Goal: Use online tool/utility: Utilize a website feature to perform a specific function

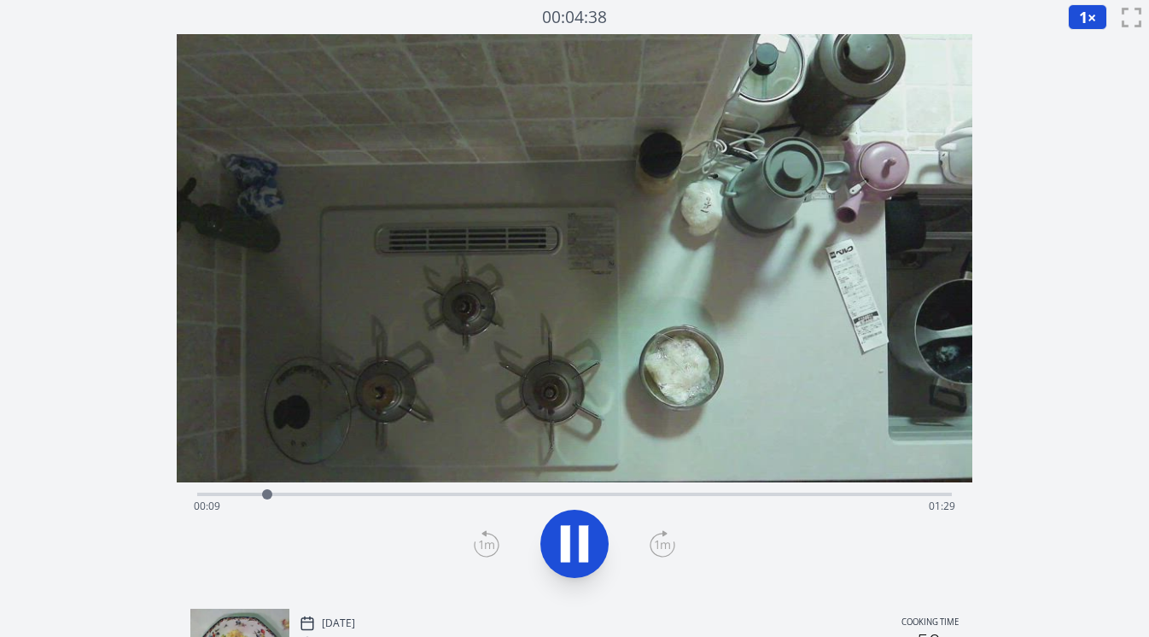
click at [667, 544] on icon at bounding box center [663, 543] width 26 height 27
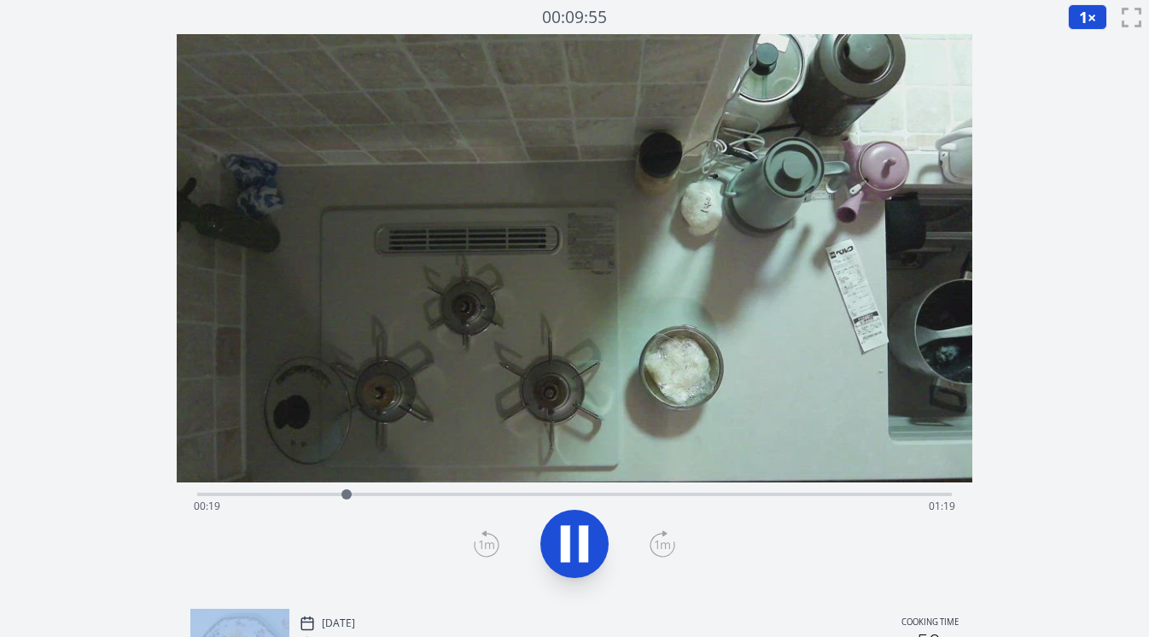
click at [667, 544] on icon at bounding box center [663, 543] width 26 height 27
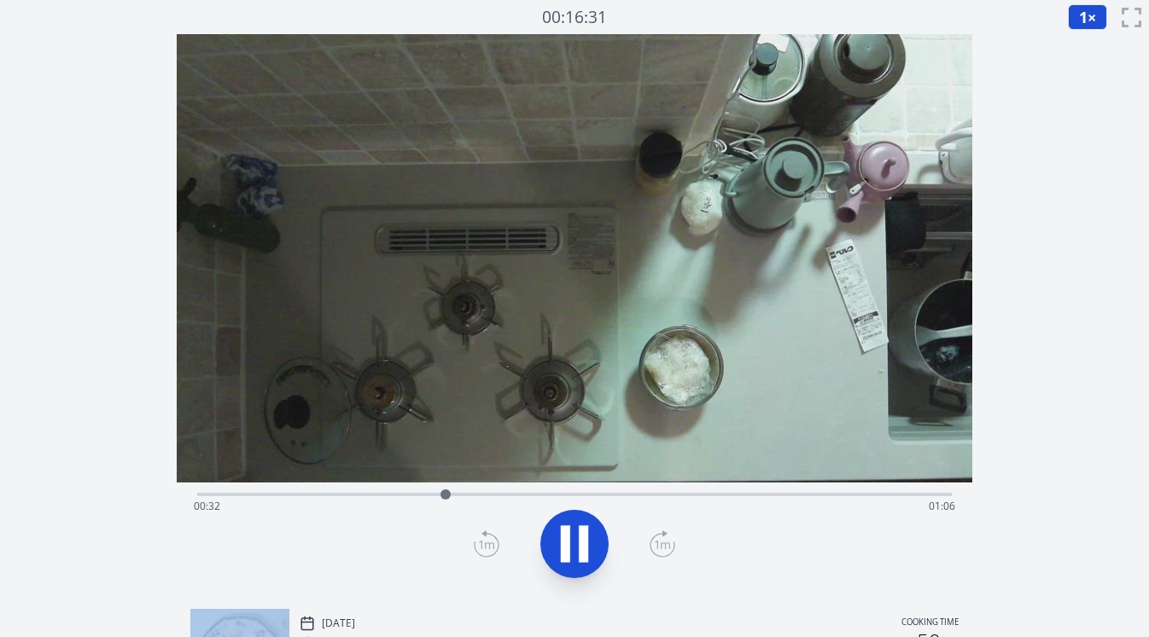
click at [667, 544] on icon at bounding box center [663, 543] width 26 height 27
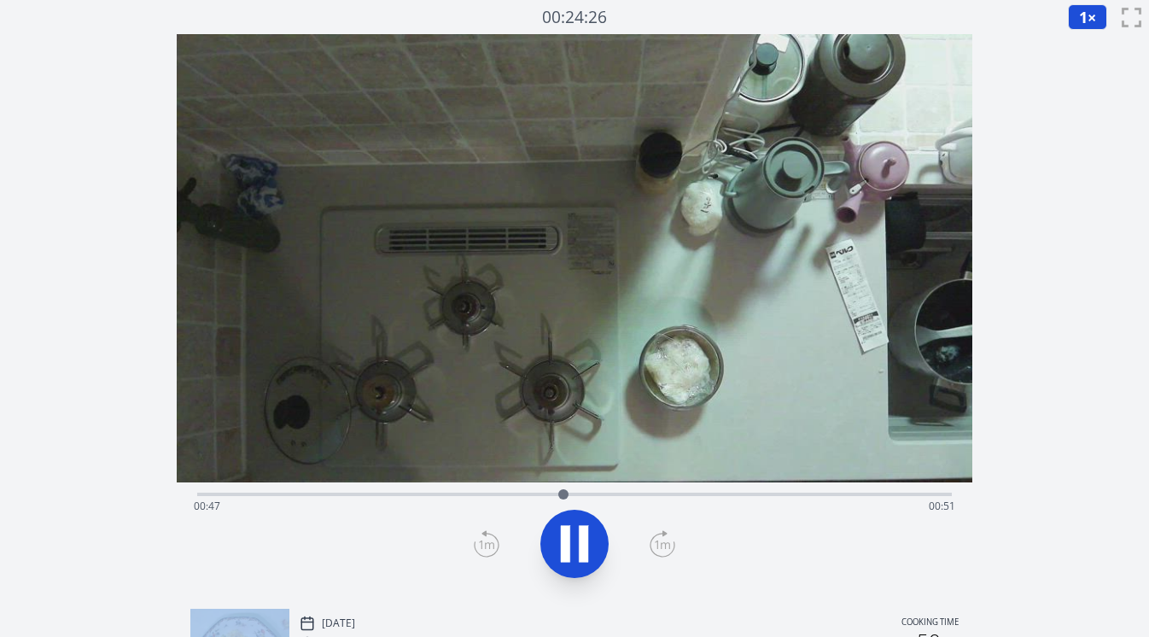
click at [667, 544] on icon at bounding box center [663, 543] width 26 height 27
click at [487, 546] on icon at bounding box center [487, 543] width 26 height 27
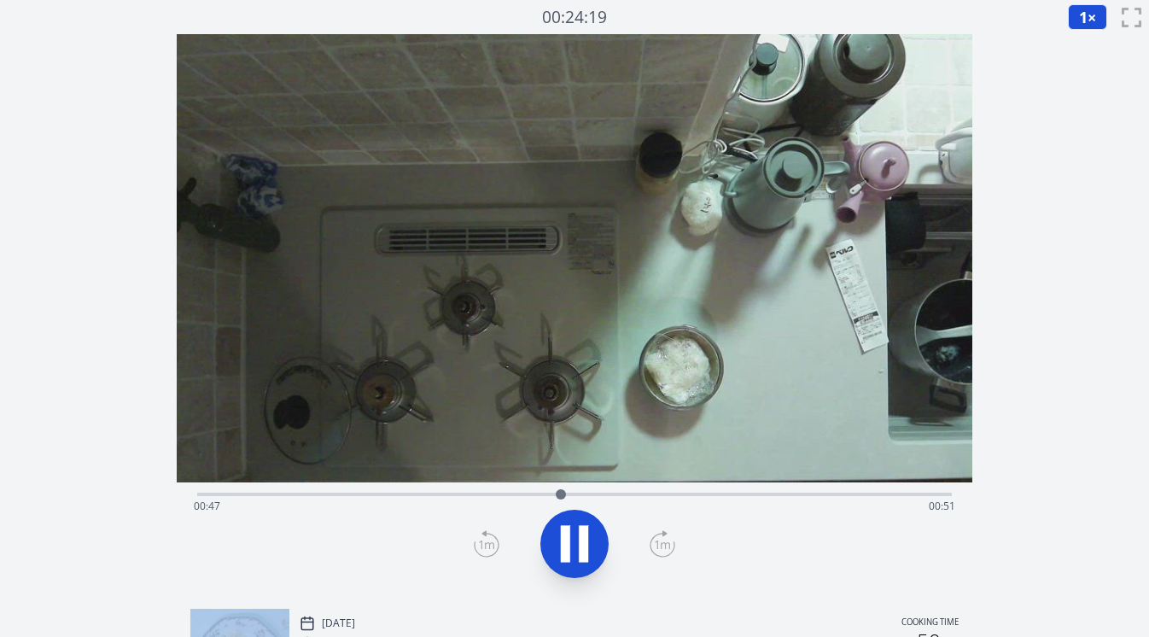
click at [487, 546] on icon at bounding box center [487, 543] width 26 height 27
click at [418, 498] on div "Time elapsed: 00:03 Time remaining: 01:35" at bounding box center [575, 505] width 762 height 27
click at [353, 496] on div "Time elapsed: 00:04 Time remaining: 01:34" at bounding box center [575, 505] width 762 height 27
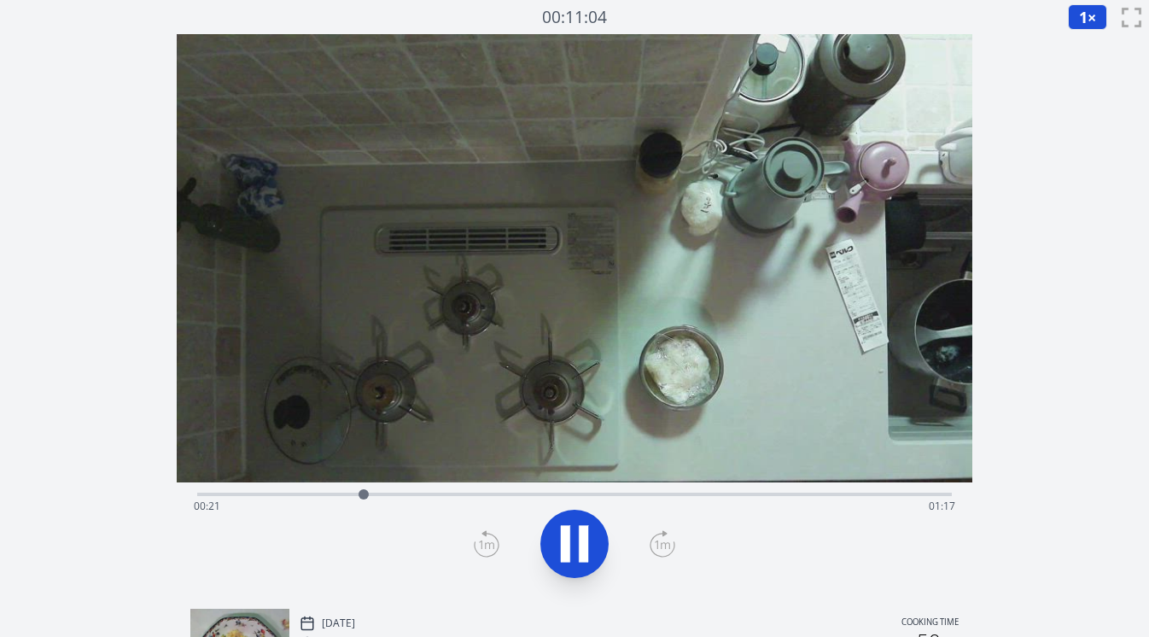
click at [279, 488] on div "Time elapsed: 00:21 Time remaining: 01:17" at bounding box center [574, 492] width 755 height 20
click at [246, 492] on div "Time elapsed: 00:11 Time remaining: 01:27" at bounding box center [575, 505] width 762 height 27
click at [219, 495] on div "Time elapsed: 00:07 Time remaining: 01:31" at bounding box center [575, 505] width 762 height 27
click at [211, 495] on div "Time elapsed: 00:03 Time remaining: 01:35" at bounding box center [575, 505] width 762 height 27
click at [202, 494] on div at bounding box center [215, 494] width 26 height 26
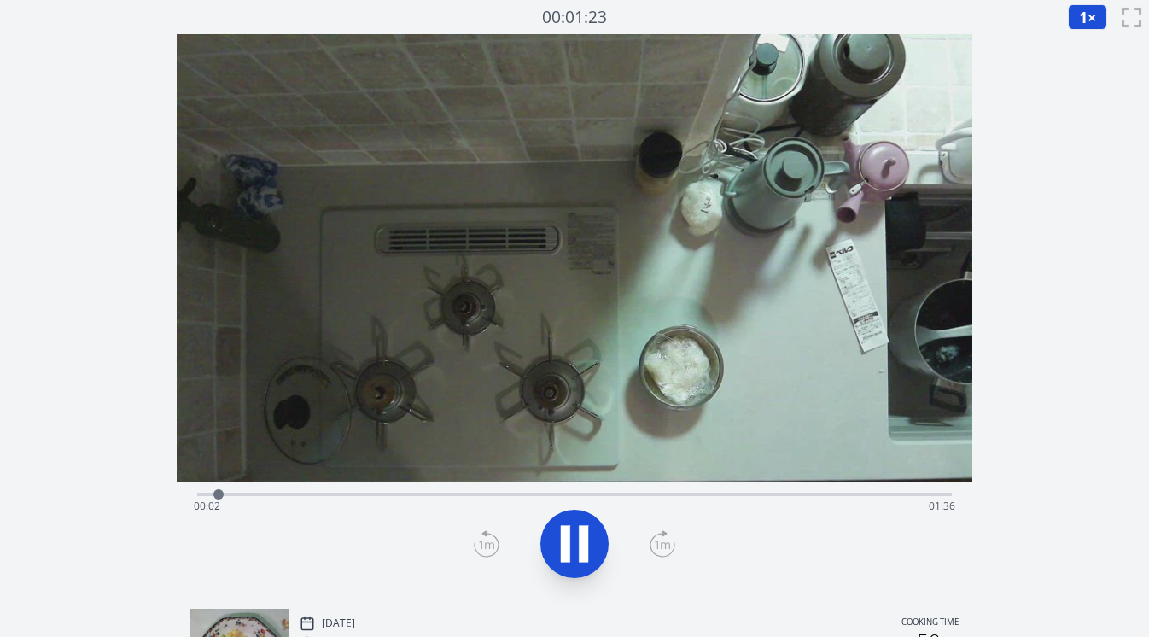
click at [236, 497] on div "Time elapsed: 00:02 Time remaining: 01:36" at bounding box center [575, 505] width 762 height 27
click at [259, 497] on div at bounding box center [250, 494] width 26 height 26
click at [219, 494] on div "Time elapsed: 00:17 Time remaining: 01:21" at bounding box center [575, 505] width 762 height 27
click at [296, 496] on div "Time elapsed: 00:03 Time remaining: 01:35" at bounding box center [575, 505] width 762 height 27
click at [313, 498] on div at bounding box center [306, 494] width 26 height 26
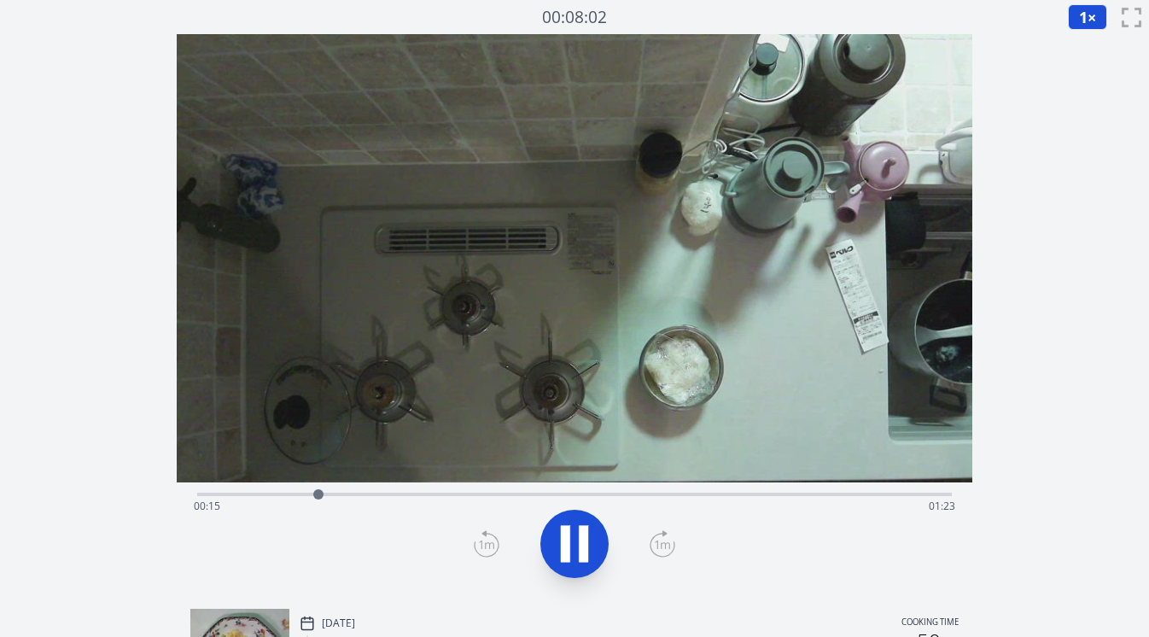
click at [343, 494] on div "Time elapsed: 00:15 Time remaining: 01:23" at bounding box center [575, 505] width 762 height 27
click at [376, 496] on div "Time elapsed: 00:20 Time remaining: 01:18" at bounding box center [575, 505] width 762 height 27
click at [399, 498] on div "Time elapsed: 00:23 Time remaining: 01:15" at bounding box center [575, 505] width 762 height 27
click at [525, 498] on div "Time elapsed: 01:03 Time remaining: 00:35" at bounding box center [575, 505] width 762 height 27
click at [489, 495] on div "Time elapsed: 00:47 Time remaining: 00:51" at bounding box center [575, 505] width 762 height 27
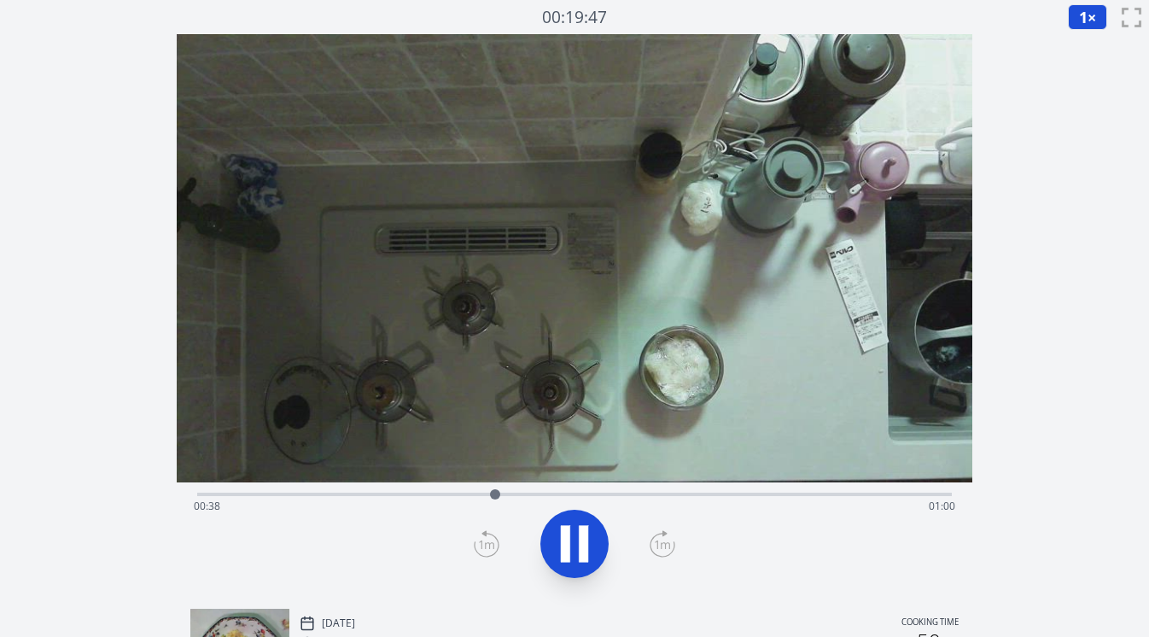
click at [461, 490] on div "Time elapsed: 00:38 Time remaining: 01:00" at bounding box center [574, 492] width 755 height 20
click at [562, 544] on icon at bounding box center [565, 543] width 9 height 37
click at [487, 540] on icon at bounding box center [487, 543] width 26 height 27
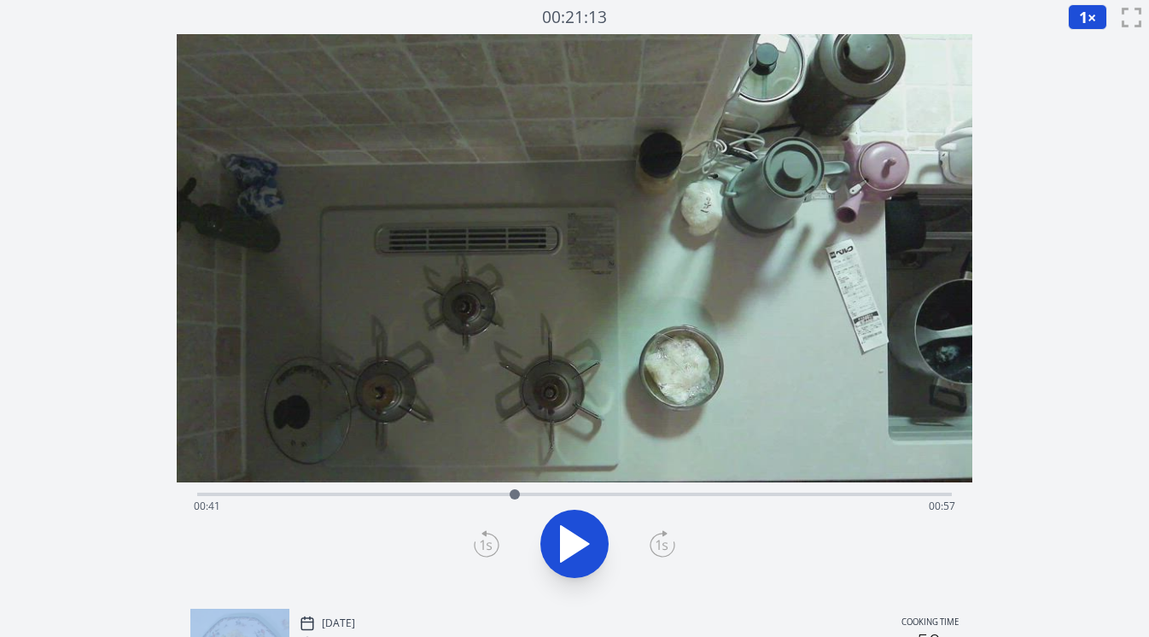
click at [487, 540] on icon at bounding box center [487, 543] width 26 height 27
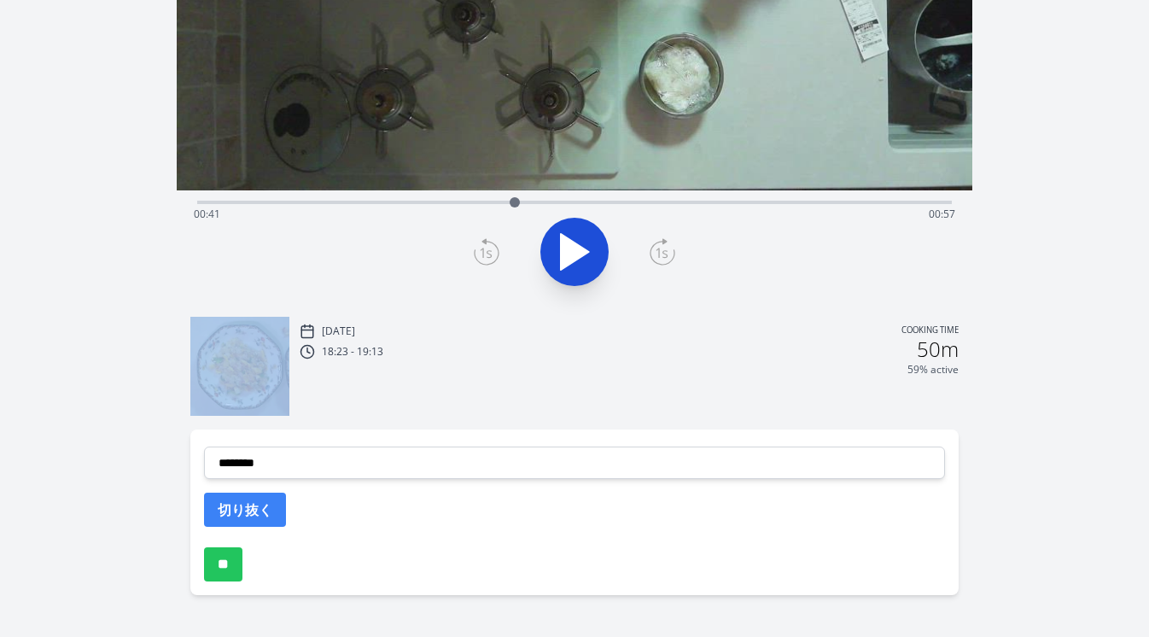
scroll to position [301, 0]
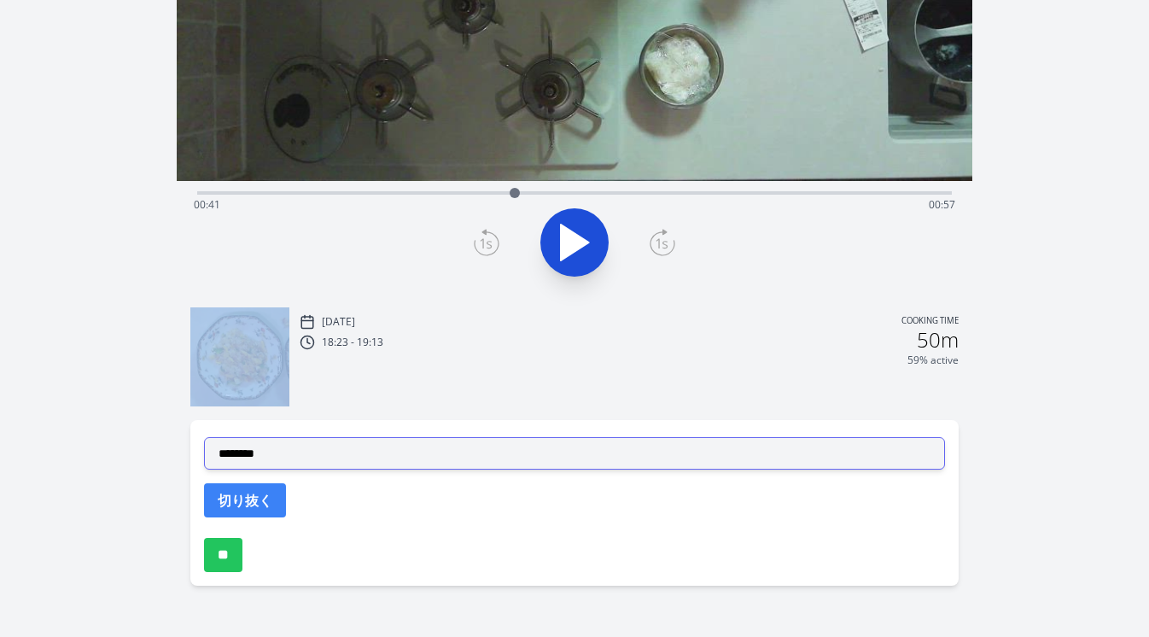
click at [684, 452] on select "**********" at bounding box center [575, 453] width 742 height 32
select select "**********"
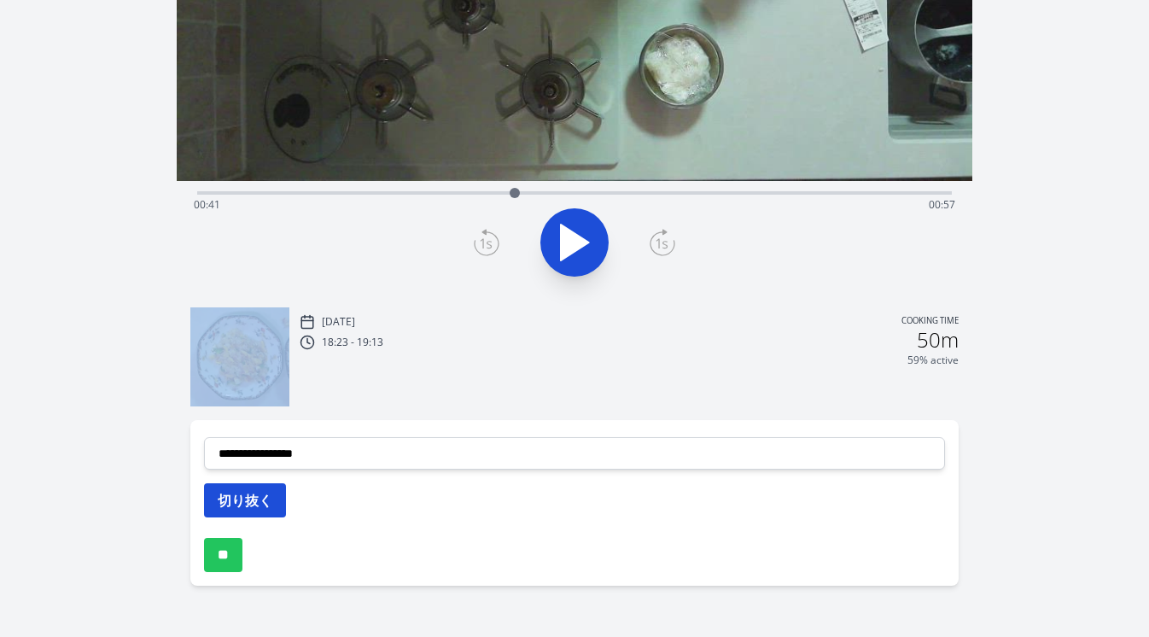
click at [264, 504] on button "切り抜く" at bounding box center [245, 500] width 82 height 34
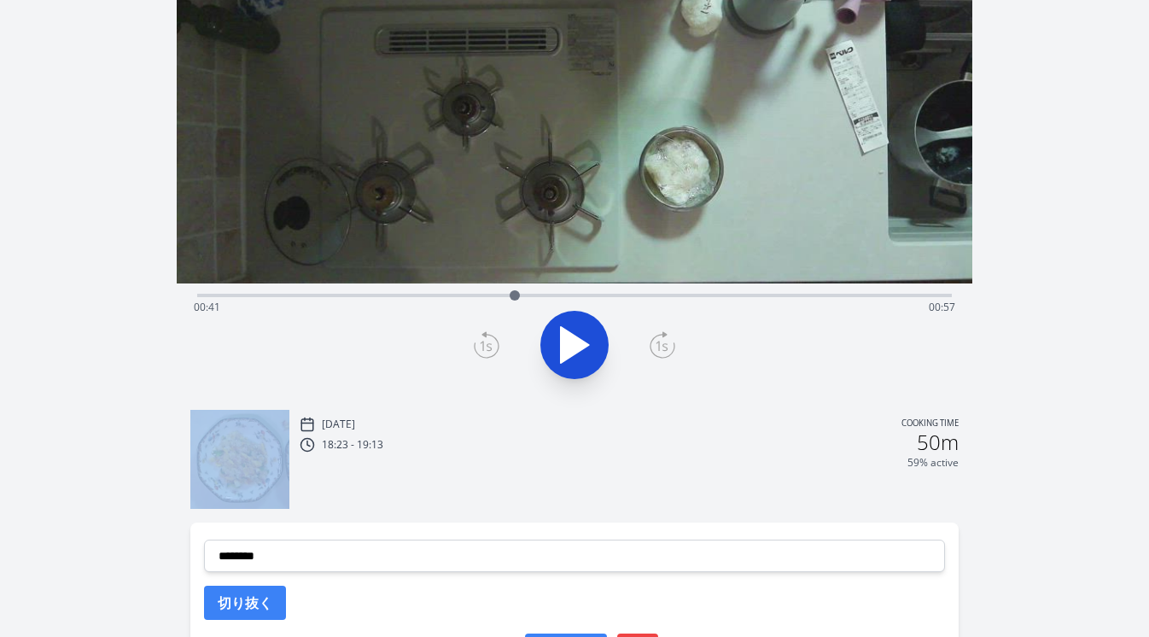
scroll to position [187, 0]
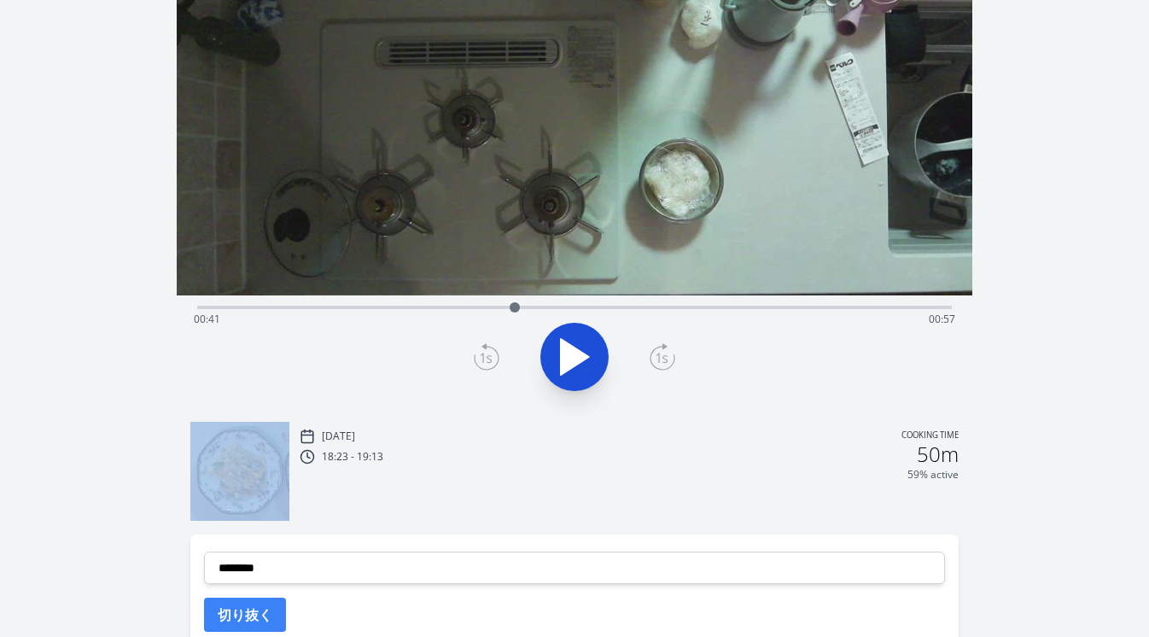
click at [527, 308] on div at bounding box center [515, 307] width 26 height 26
click at [535, 308] on div at bounding box center [527, 307] width 26 height 26
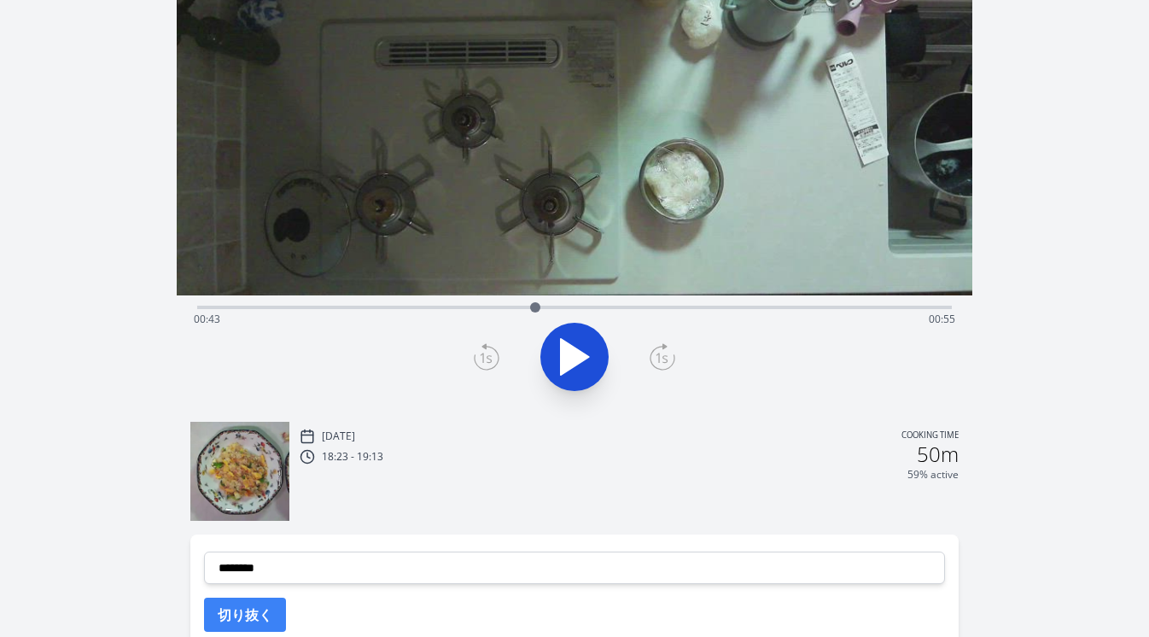
click at [550, 311] on div "Time elapsed: 00:43 Time remaining: 00:55" at bounding box center [575, 319] width 762 height 27
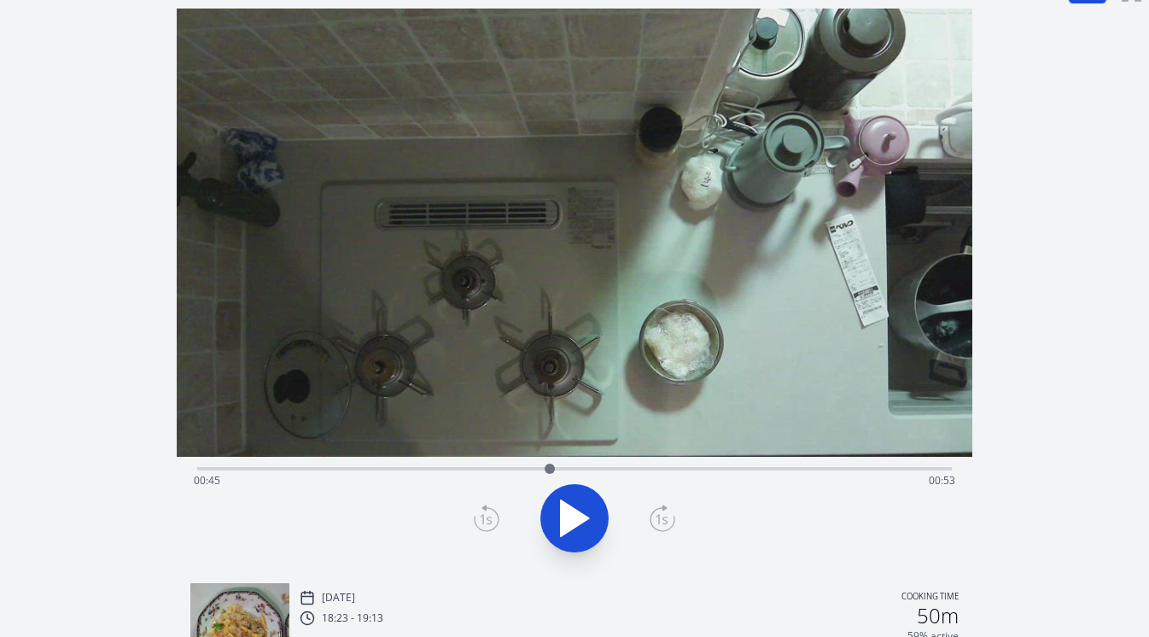
scroll to position [0, 0]
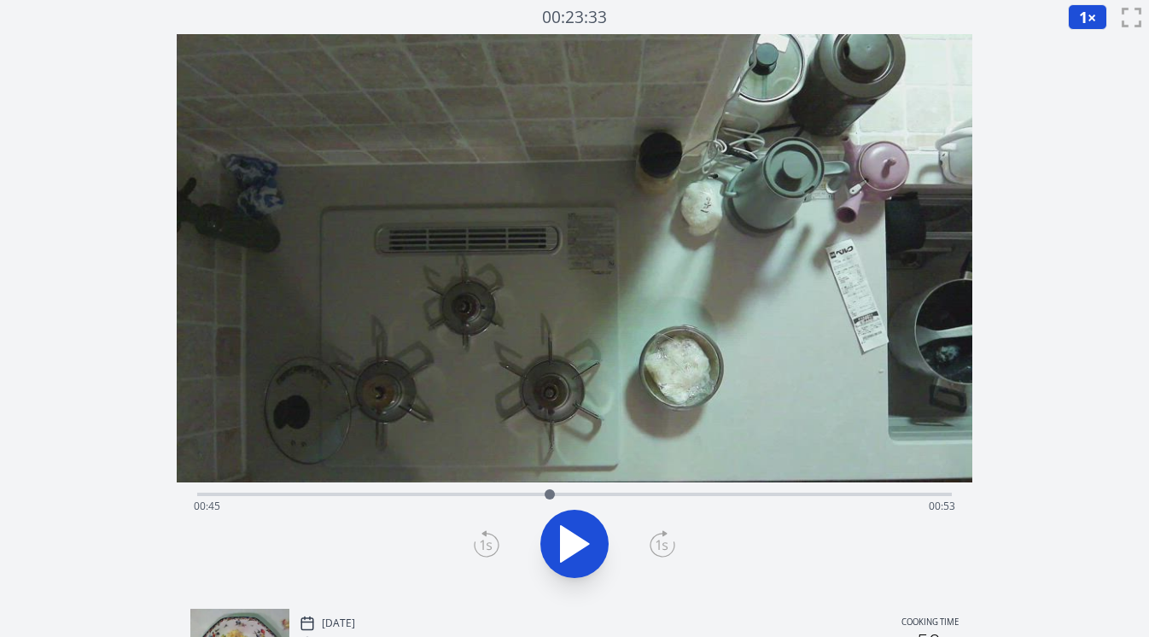
click at [658, 548] on icon at bounding box center [663, 543] width 26 height 27
click at [658, 548] on icon at bounding box center [662, 544] width 12 height 10
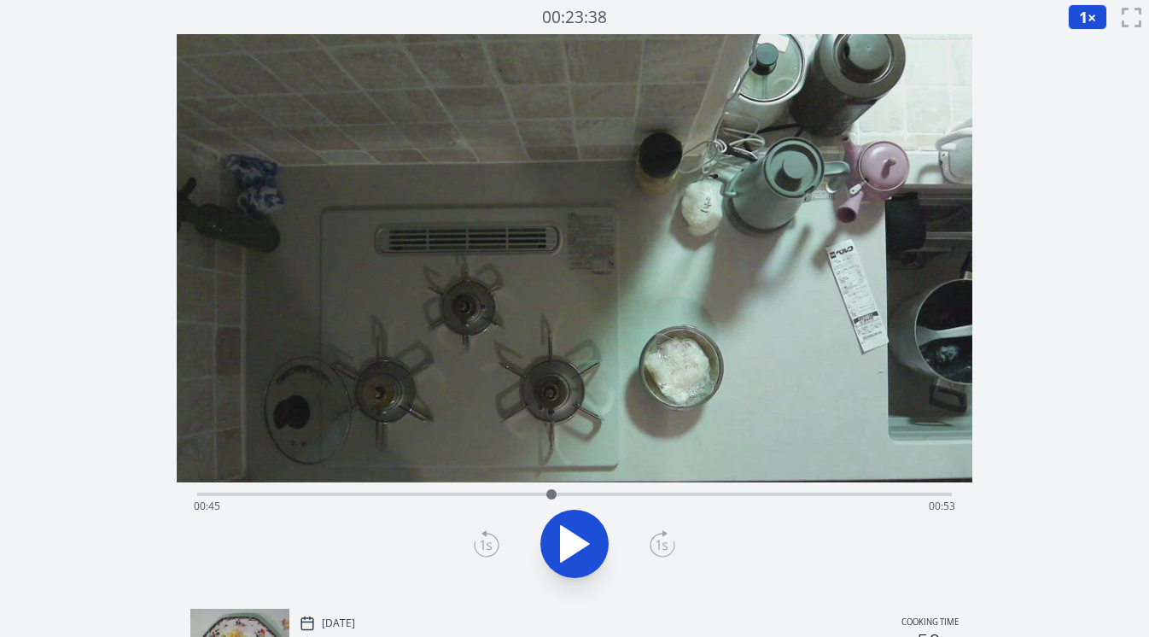
click at [658, 548] on icon at bounding box center [662, 544] width 12 height 10
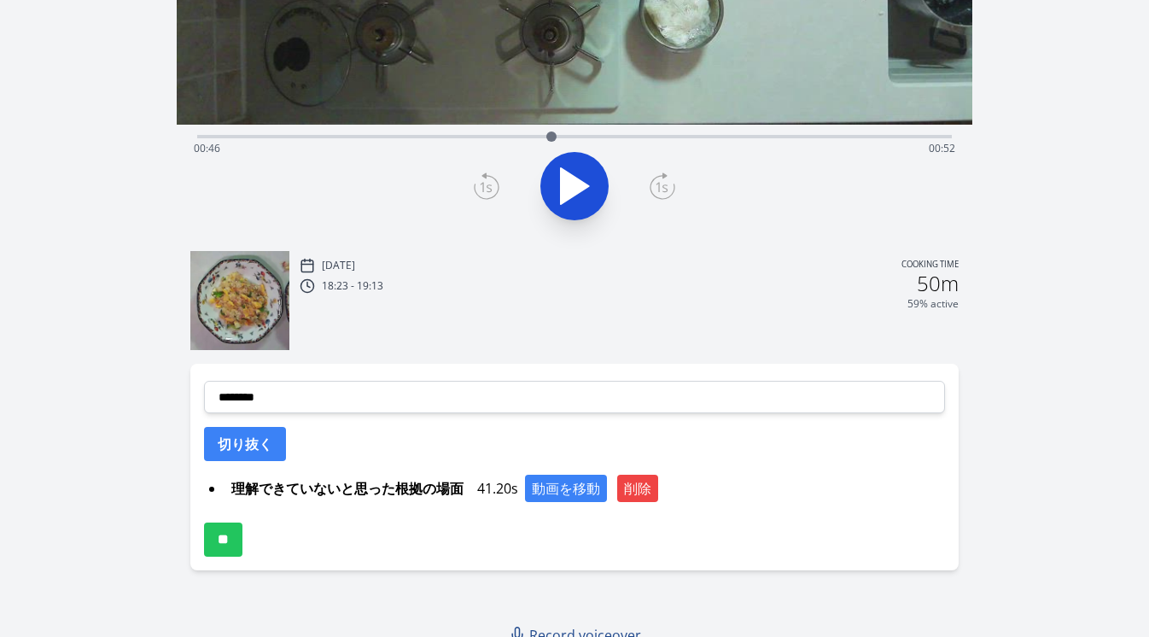
scroll to position [364, 0]
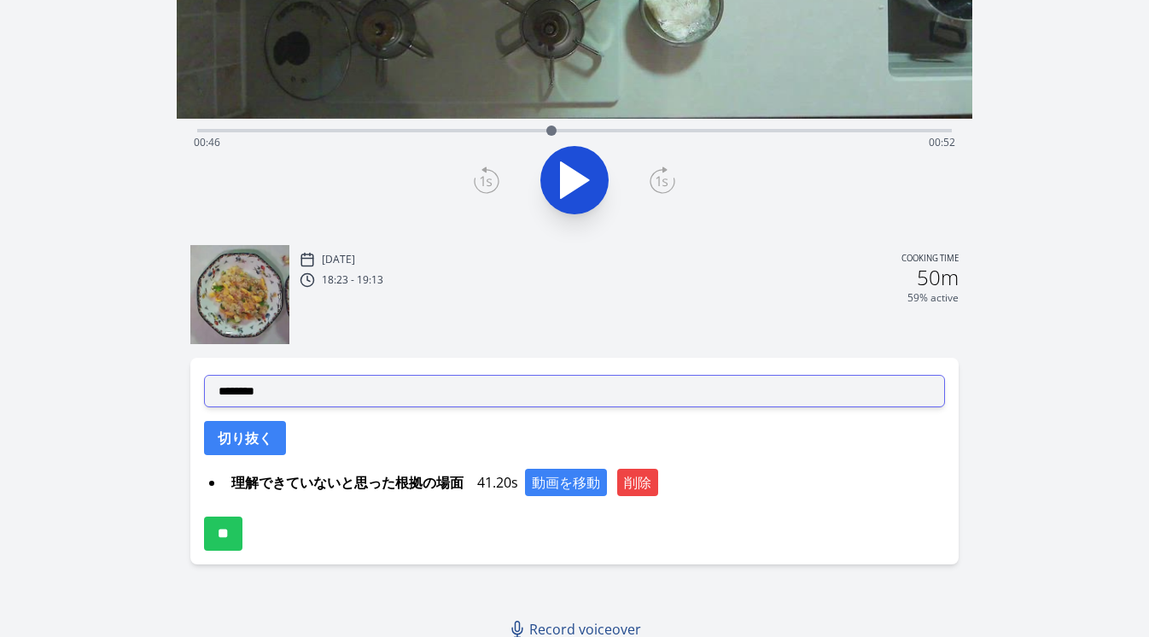
click at [418, 393] on select "**********" at bounding box center [575, 391] width 742 height 32
select select "**********"
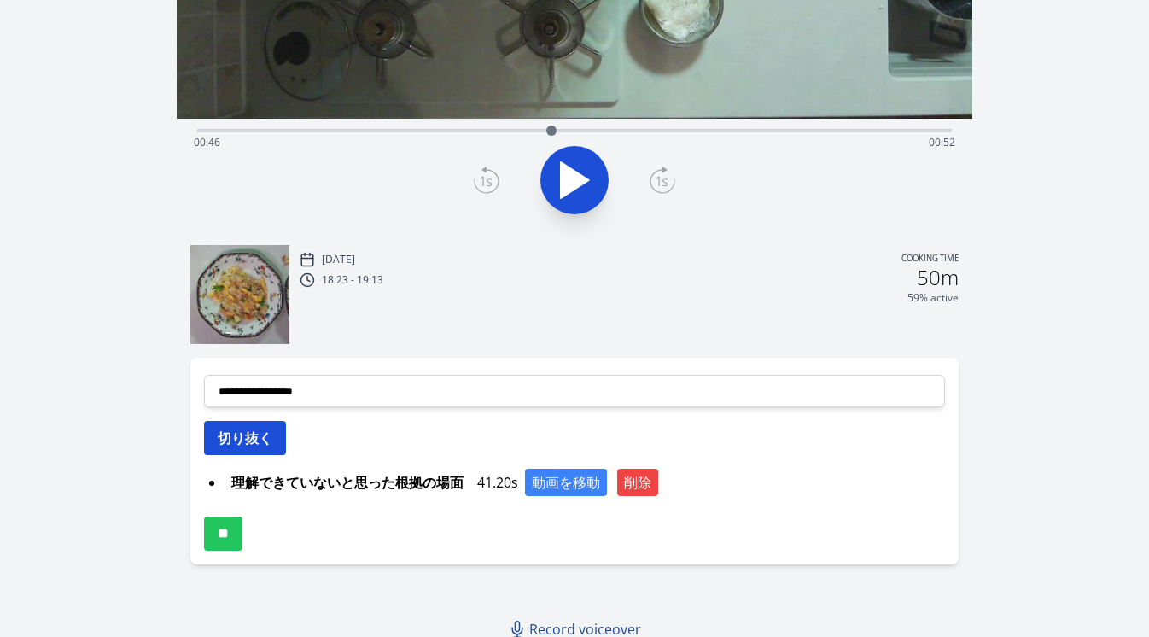
click at [274, 433] on button "切り抜く" at bounding box center [245, 438] width 82 height 34
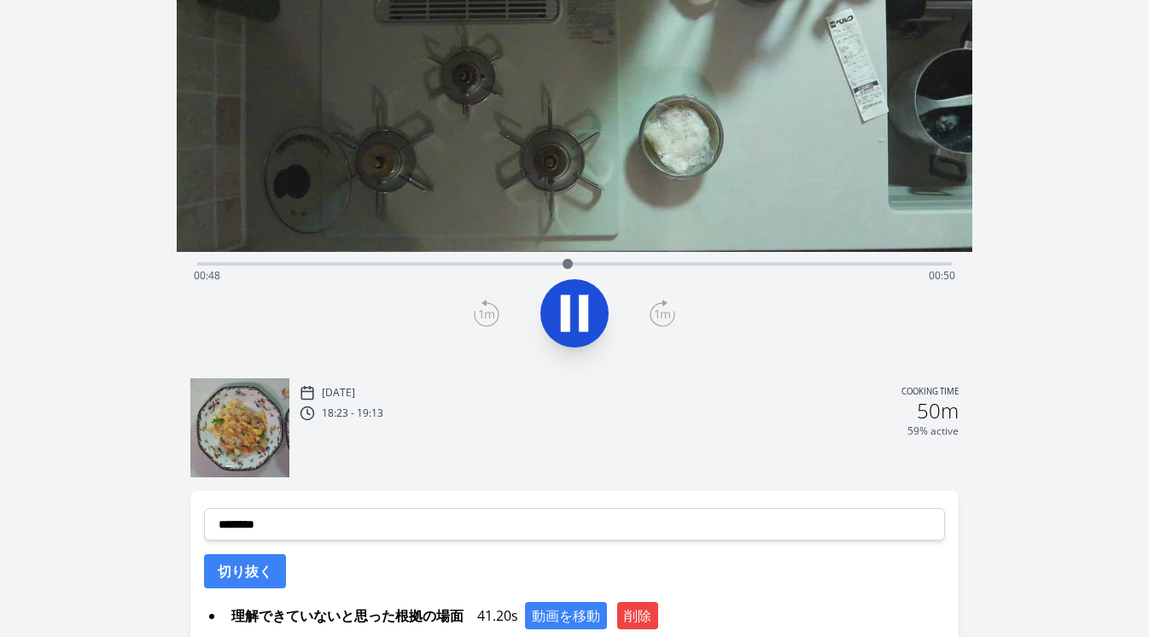
scroll to position [213, 0]
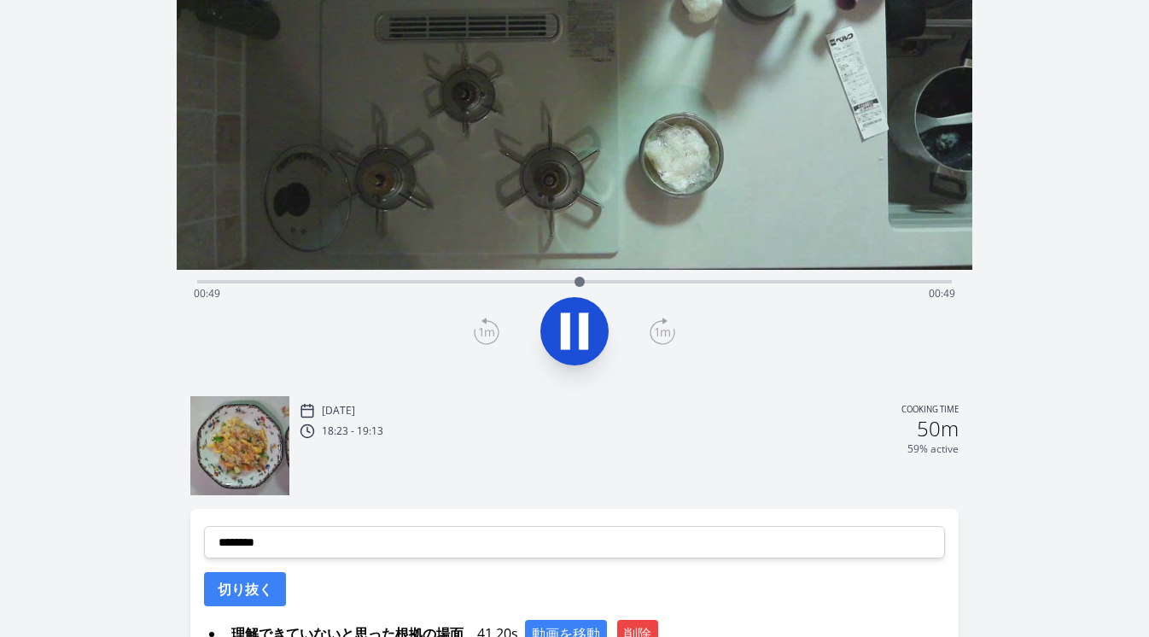
click at [467, 281] on div "Time elapsed: 00:49 Time remaining: 00:49" at bounding box center [575, 293] width 762 height 27
click at [610, 283] on div "Time elapsed: 00:40 Time remaining: 00:58" at bounding box center [575, 293] width 762 height 27
click at [589, 283] on div "Time elapsed: 00:54 Time remaining: 00:44" at bounding box center [575, 293] width 762 height 27
click at [550, 277] on div "Time elapsed: 00:51 Time remaining: 00:47" at bounding box center [574, 280] width 755 height 20
click at [519, 275] on div "Time elapsed: 00:46 Time remaining: 00:52" at bounding box center [574, 280] width 755 height 20
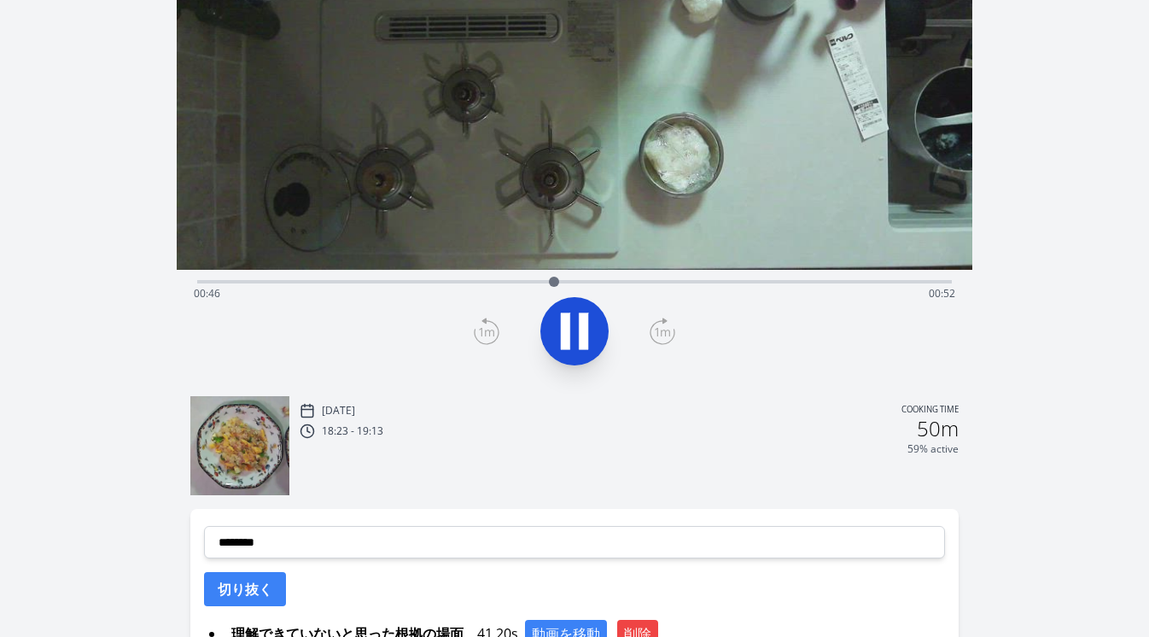
click at [568, 326] on icon at bounding box center [565, 330] width 9 height 37
click at [568, 326] on icon at bounding box center [575, 331] width 28 height 36
click at [568, 326] on icon at bounding box center [565, 330] width 9 height 37
click at [489, 326] on icon at bounding box center [487, 331] width 26 height 27
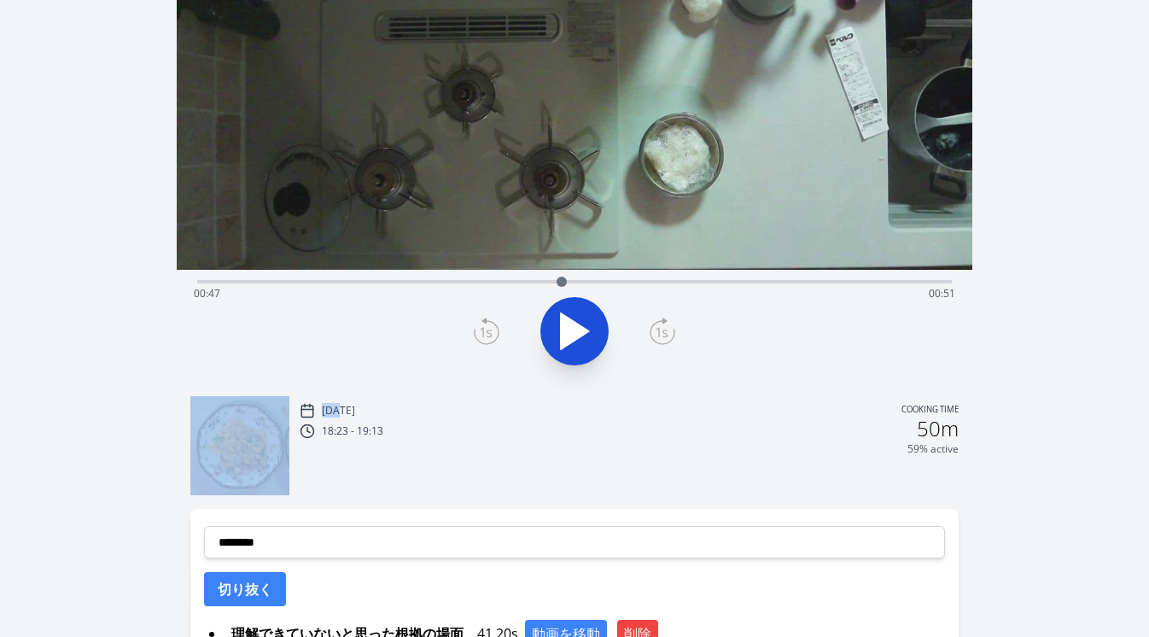
click at [489, 326] on icon at bounding box center [487, 331] width 26 height 27
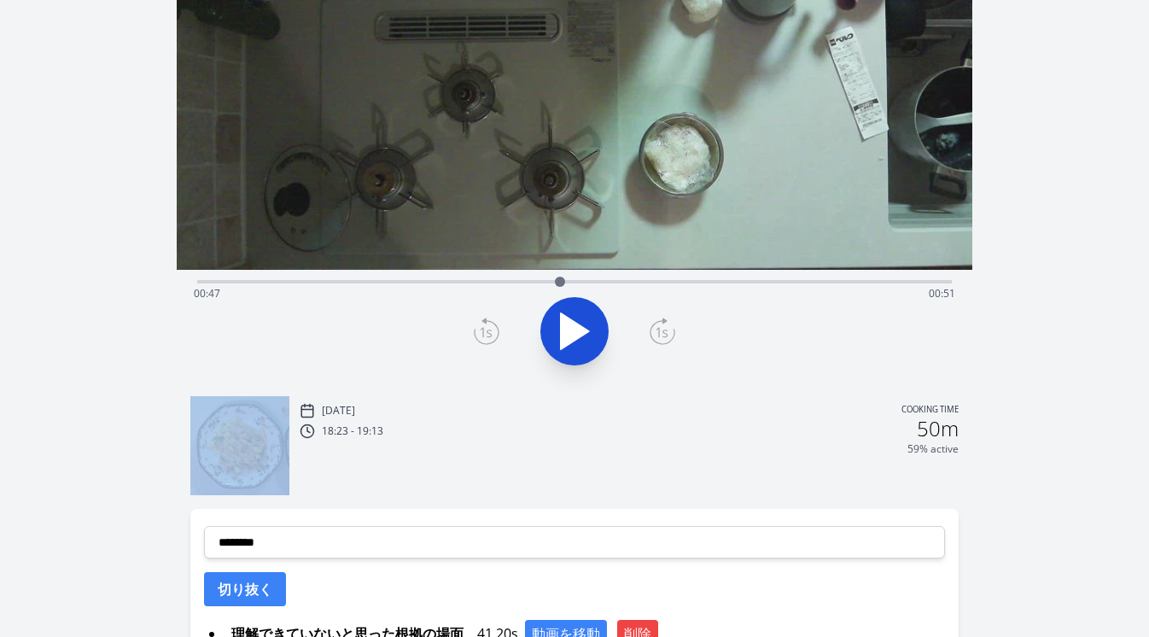
click at [489, 326] on icon at bounding box center [487, 331] width 26 height 27
click at [568, 277] on div at bounding box center [560, 282] width 26 height 26
click at [568, 277] on div at bounding box center [568, 282] width 10 height 10
click at [556, 281] on div at bounding box center [569, 282] width 26 height 26
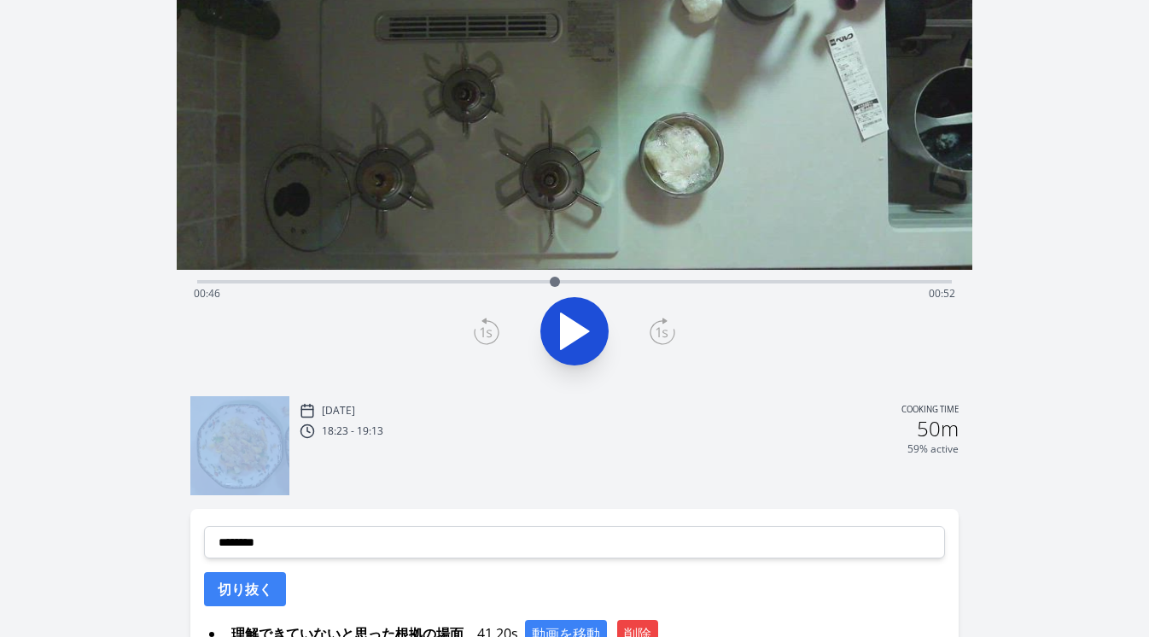
click at [555, 281] on div at bounding box center [555, 282] width 10 height 10
click at [565, 326] on icon at bounding box center [575, 331] width 28 height 36
click at [565, 327] on icon at bounding box center [565, 330] width 9 height 37
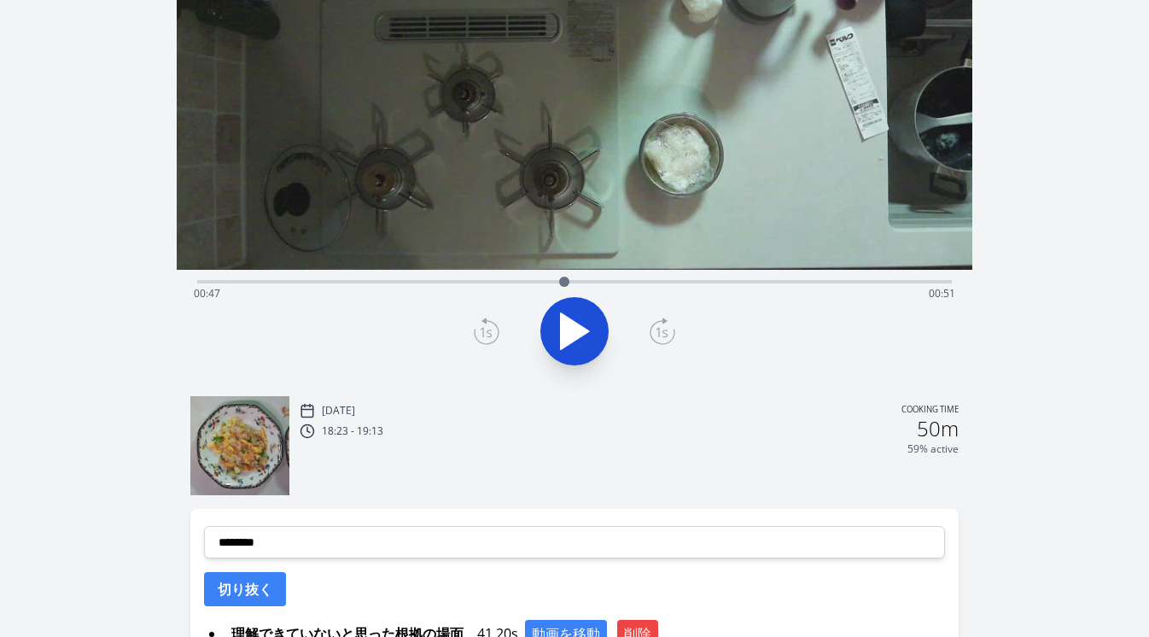
click at [498, 329] on icon at bounding box center [487, 331] width 24 height 23
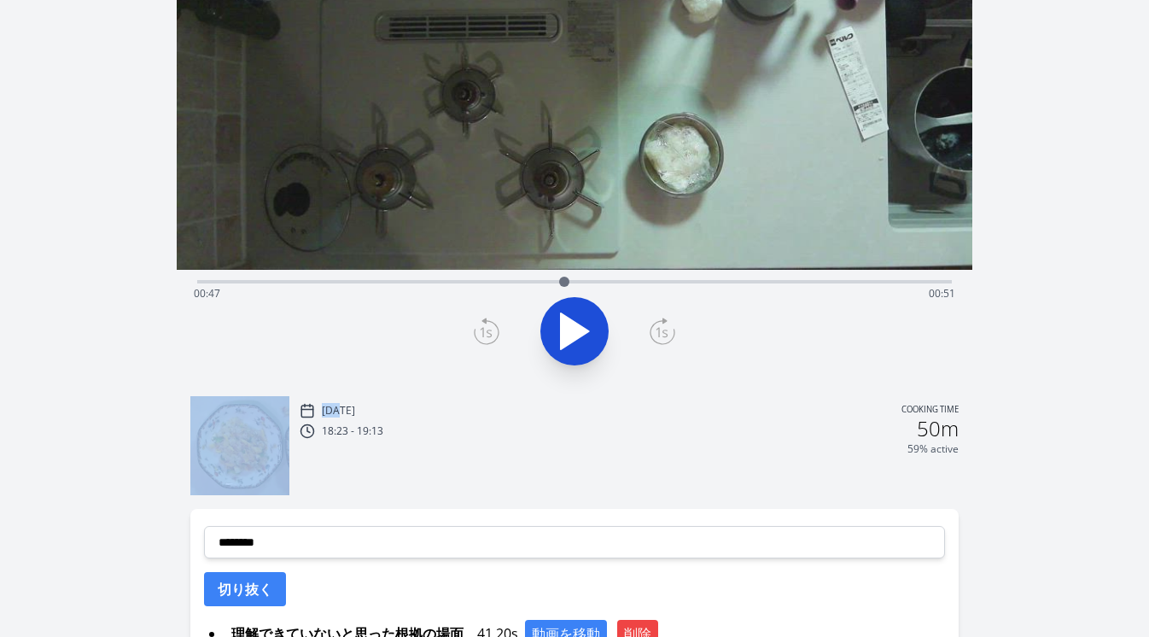
click at [498, 329] on icon at bounding box center [487, 331] width 24 height 23
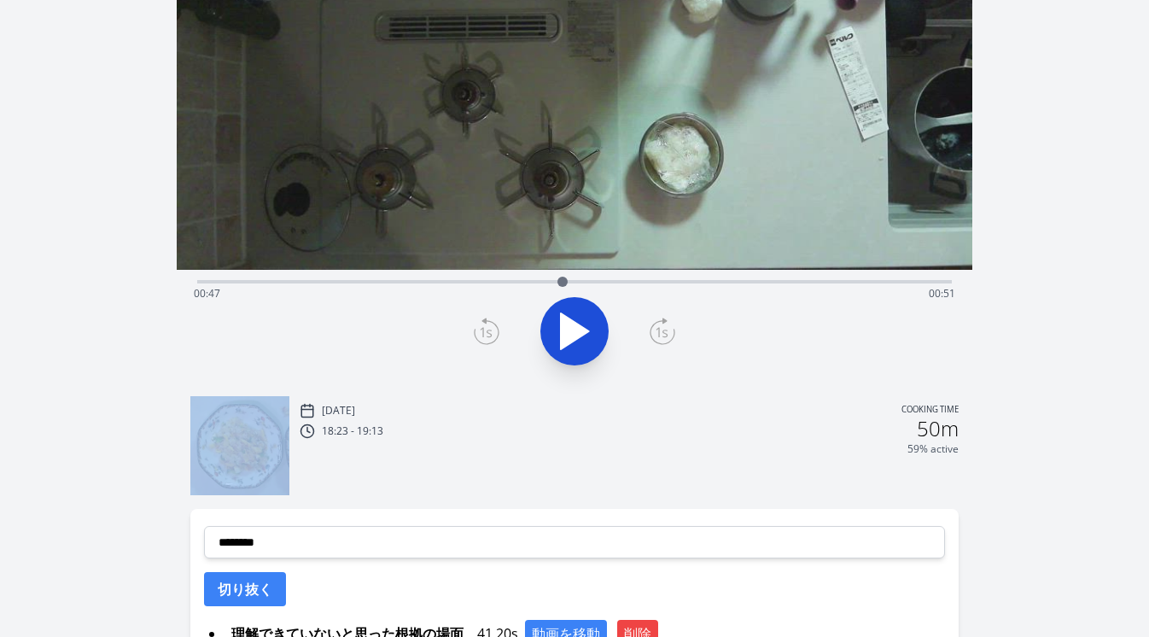
click at [498, 329] on icon at bounding box center [487, 331] width 24 height 23
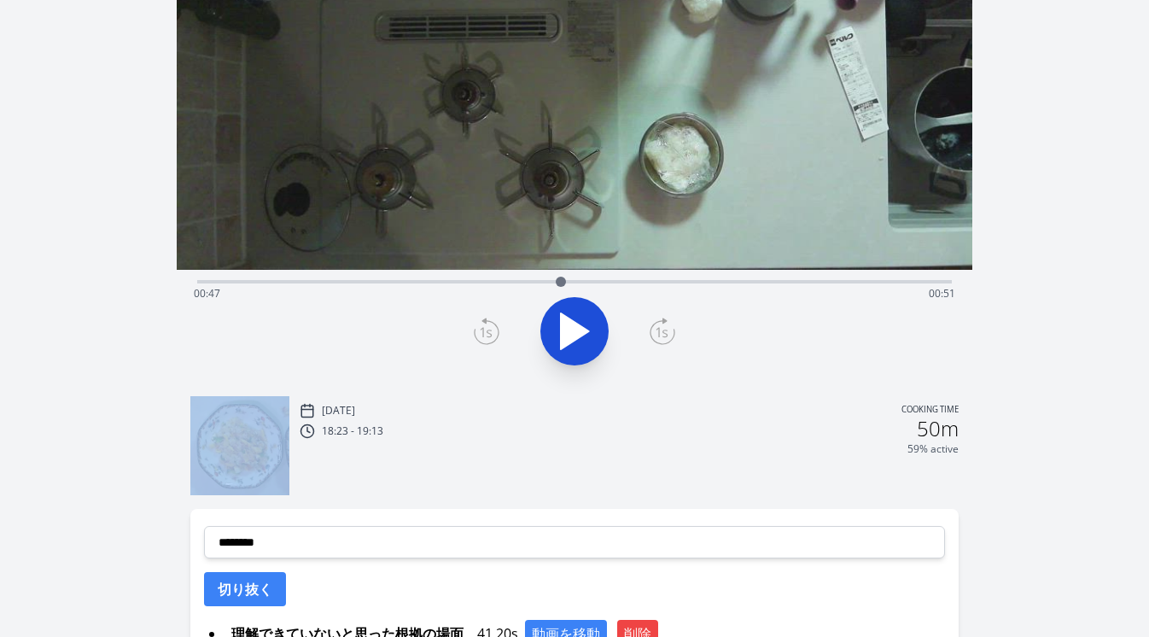
click at [498, 329] on icon at bounding box center [487, 331] width 24 height 23
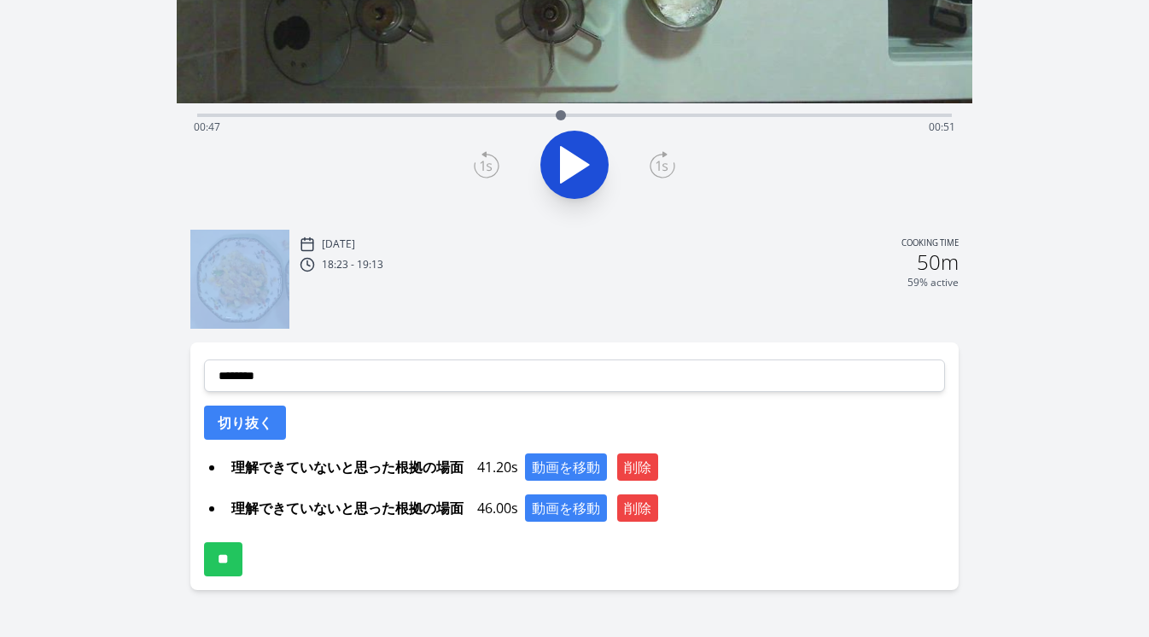
scroll to position [414, 0]
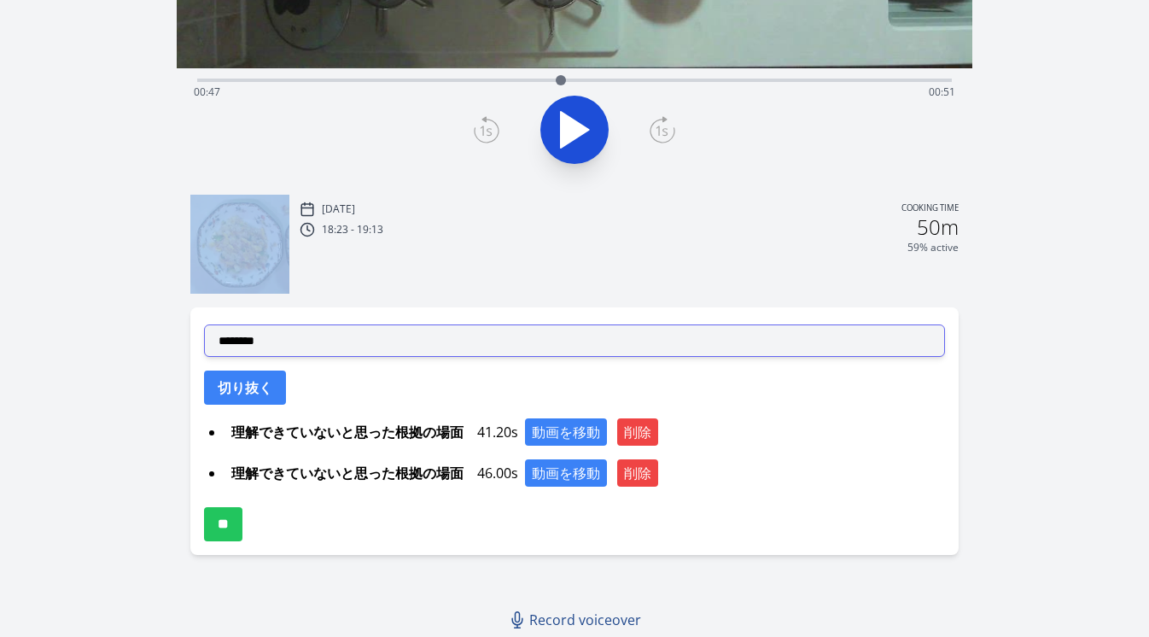
click at [467, 332] on select "**********" at bounding box center [575, 340] width 742 height 32
select select "**********"
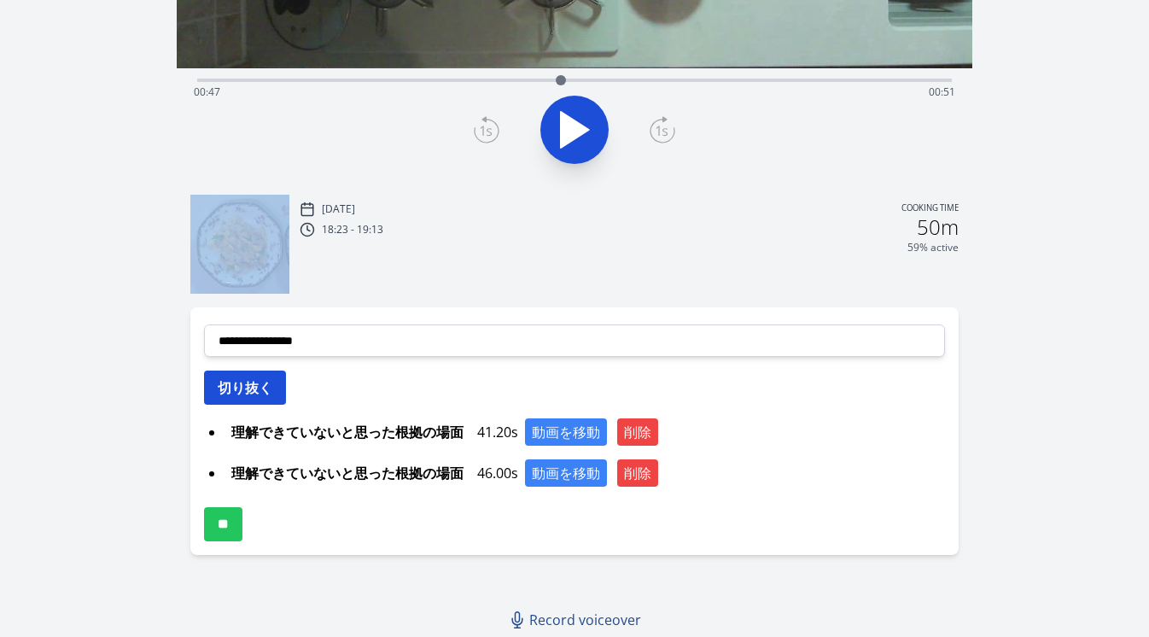
click at [269, 392] on button "切り抜く" at bounding box center [245, 387] width 82 height 34
select select
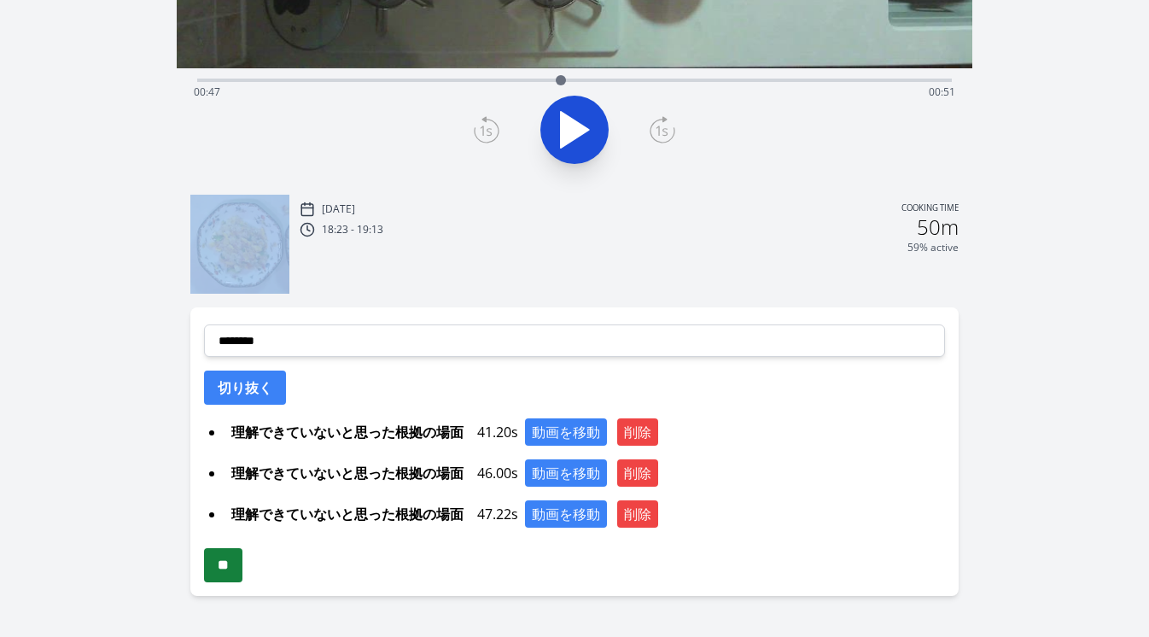
click at [242, 568] on input "**" at bounding box center [223, 565] width 38 height 34
